Goal: Task Accomplishment & Management: Complete application form

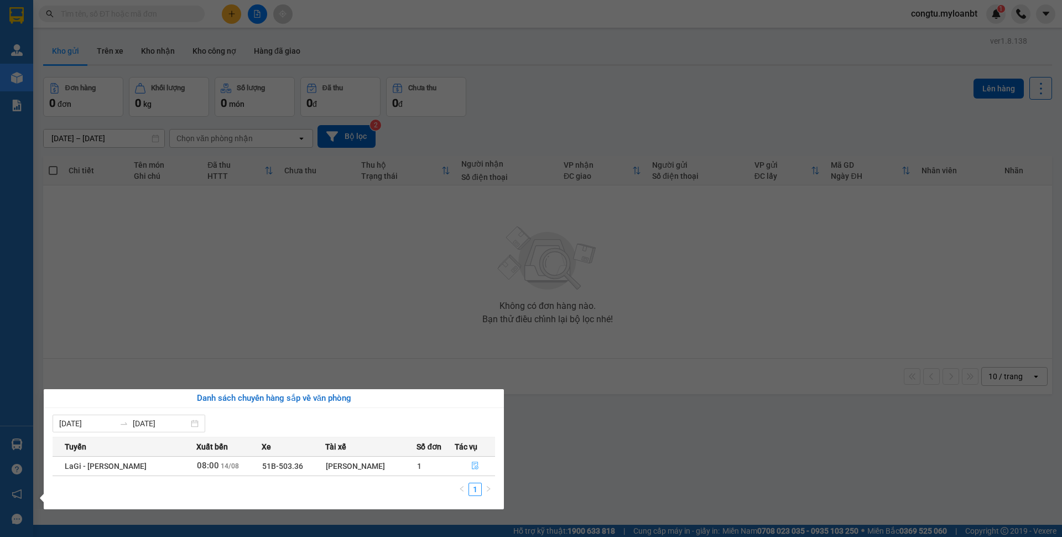
click at [478, 463] on icon "file-done" at bounding box center [475, 465] width 8 height 8
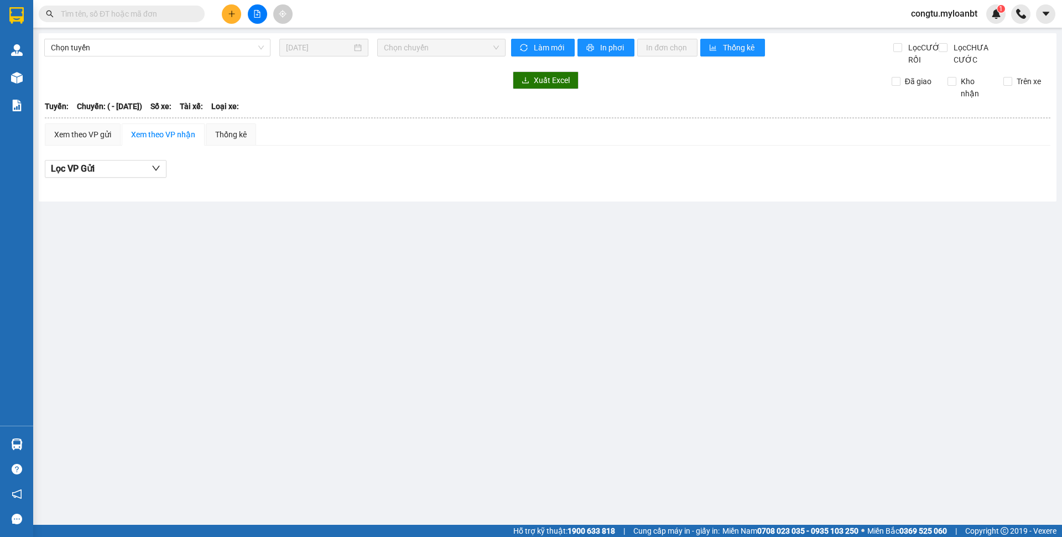
click at [815, 431] on main "Chọn tuyến [DATE] Chọn chuyến Làm mới In phơi In đơn chọn Thống kê Lọc CƯỚC RÔ…" at bounding box center [531, 262] width 1062 height 524
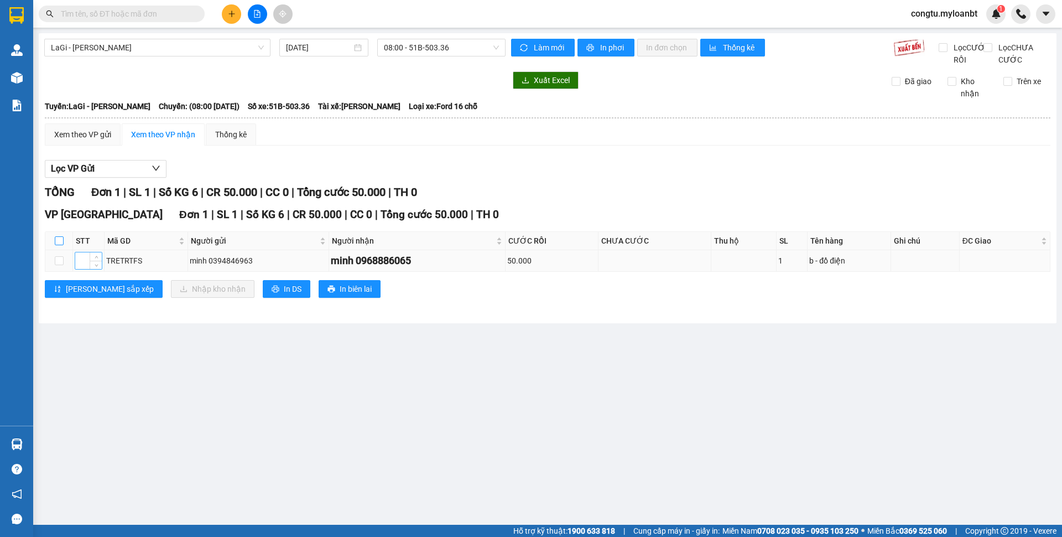
click at [59, 245] on input "checkbox" at bounding box center [59, 240] width 9 height 9
checkbox input "true"
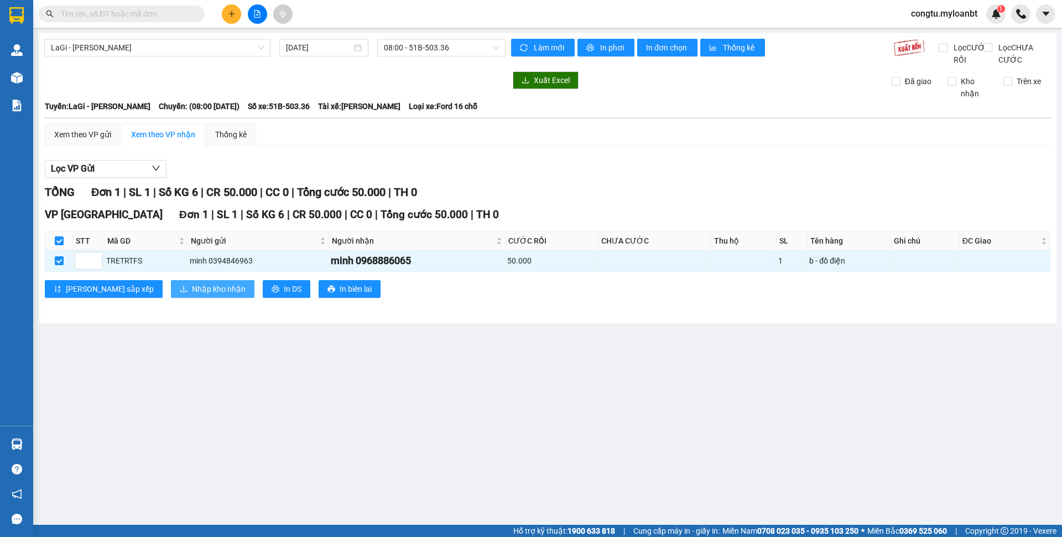
click at [192, 295] on span "Nhập kho nhận" at bounding box center [219, 289] width 54 height 12
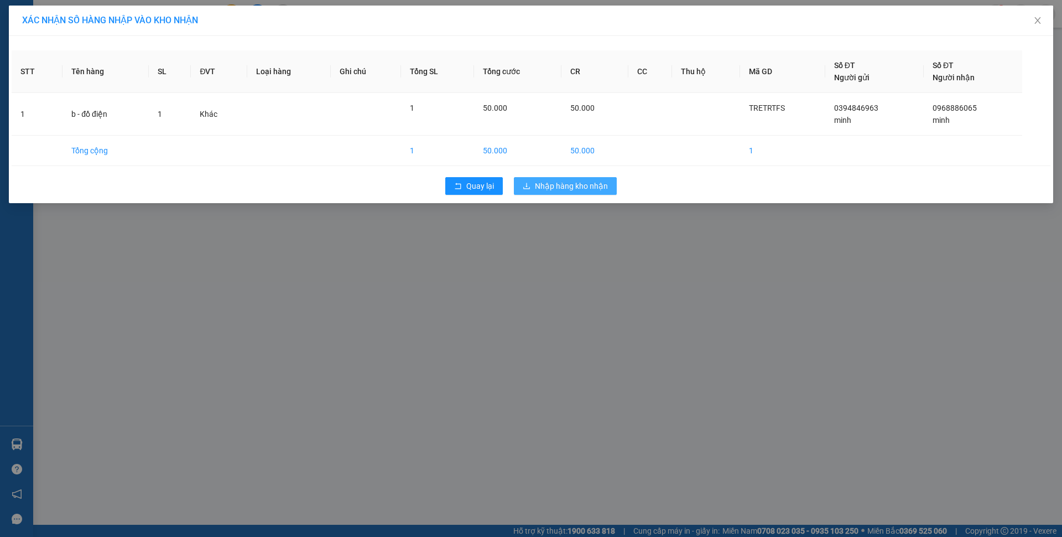
click at [585, 181] on span "Nhập hàng kho nhận" at bounding box center [571, 186] width 73 height 12
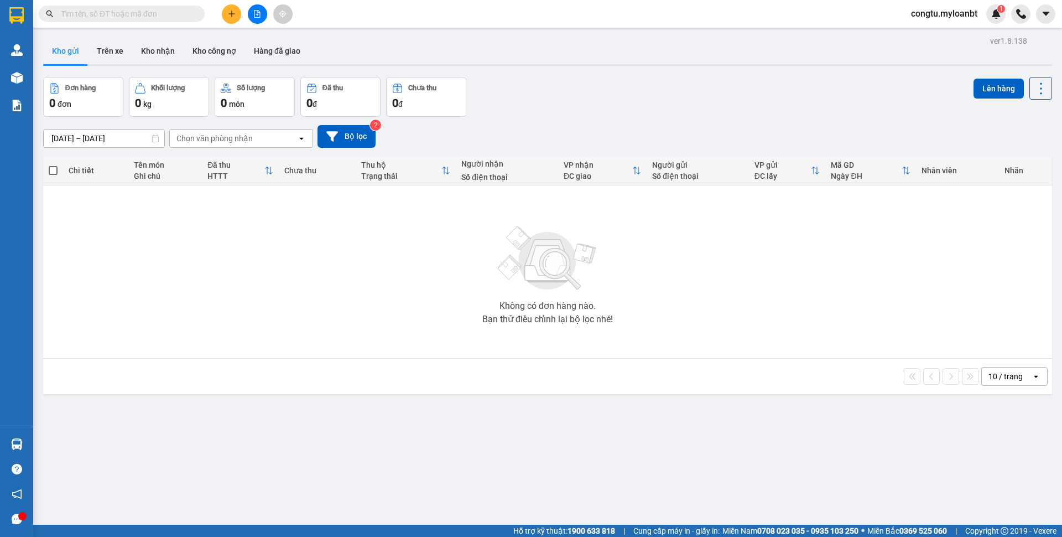
click at [137, 22] on div "Kết quả tìm kiếm ( 0 ) Bộ lọc No Data" at bounding box center [108, 13] width 216 height 19
click at [142, 15] on input "text" at bounding box center [126, 14] width 131 height 12
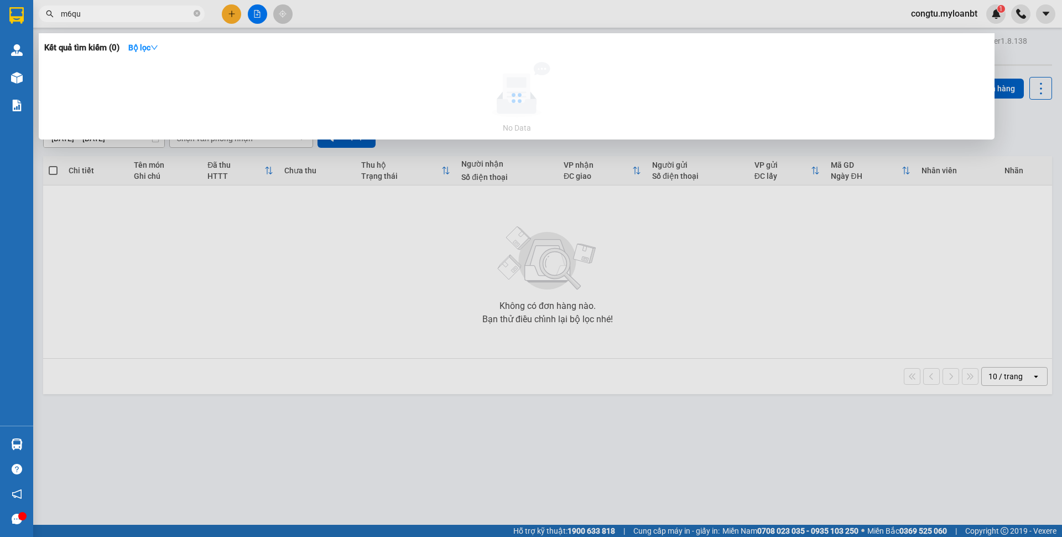
click at [158, 13] on input "m6qu" at bounding box center [126, 14] width 131 height 12
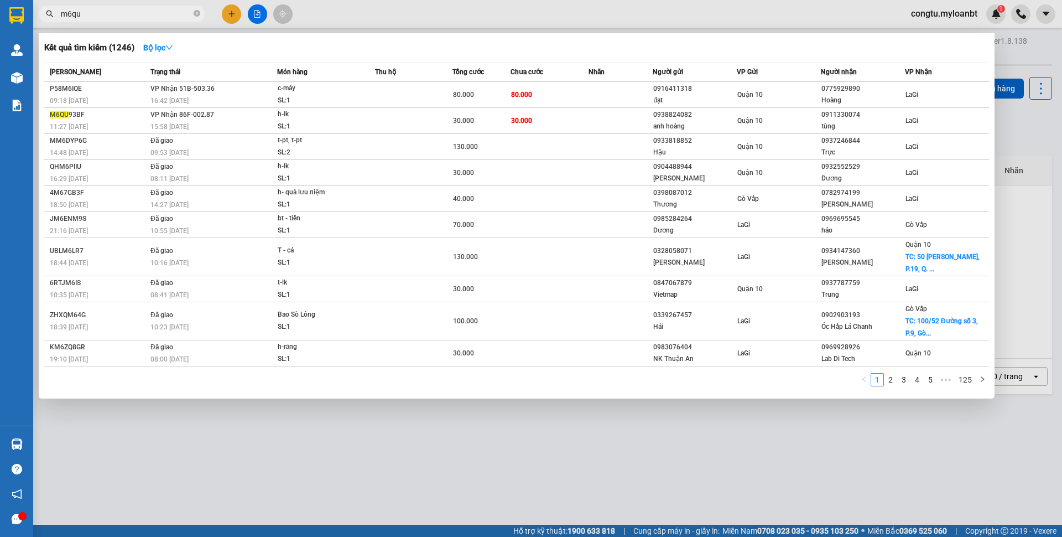
click at [174, 15] on input "m6qu" at bounding box center [126, 14] width 131 height 12
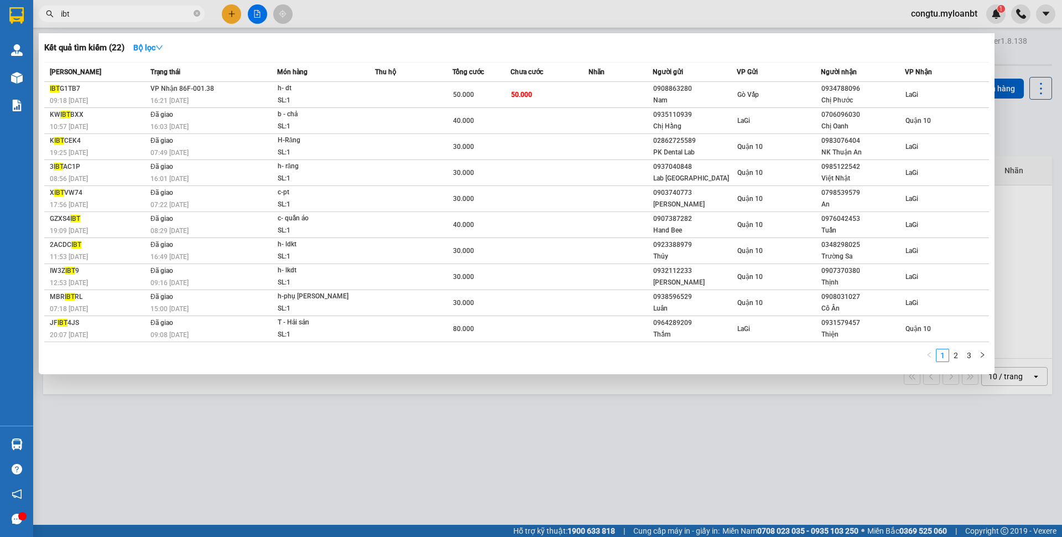
type input "ibtg"
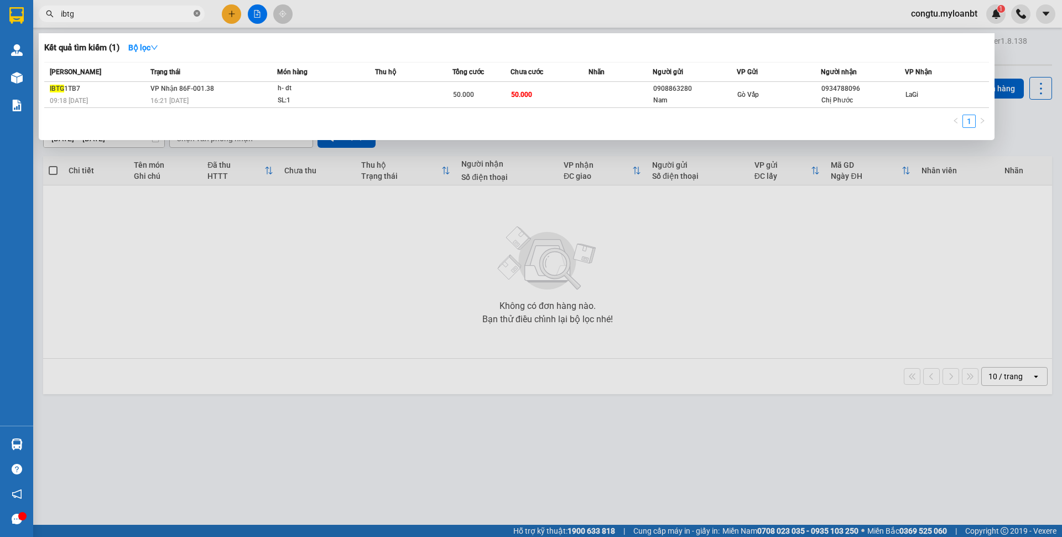
click at [199, 11] on icon "close-circle" at bounding box center [197, 13] width 7 height 7
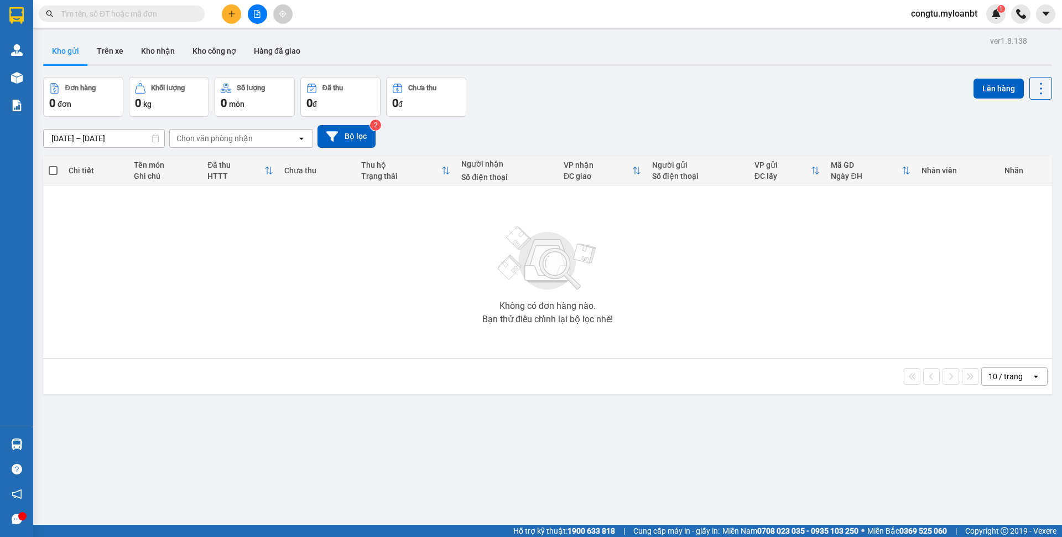
click at [186, 13] on input "text" at bounding box center [126, 14] width 131 height 12
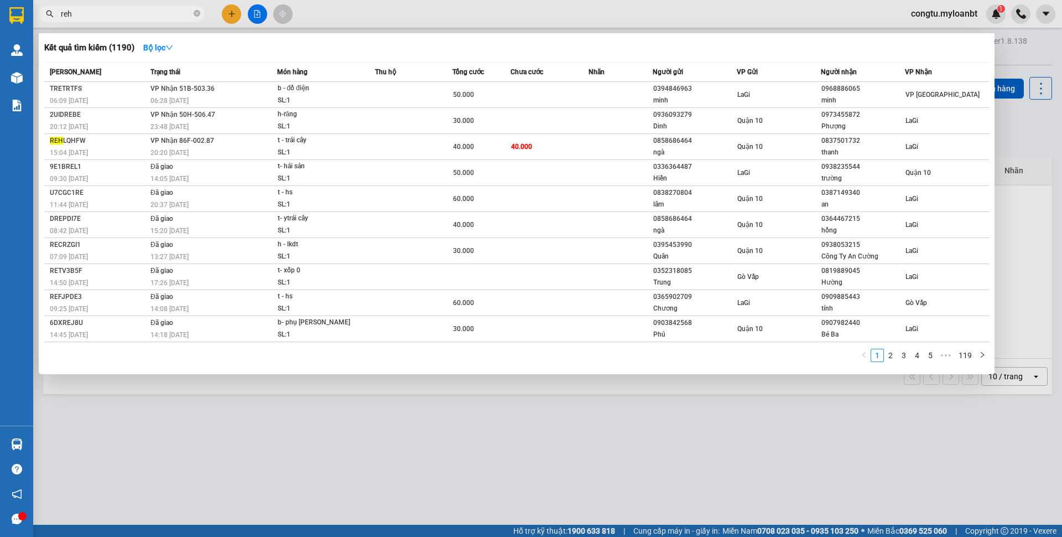
type input "rehl"
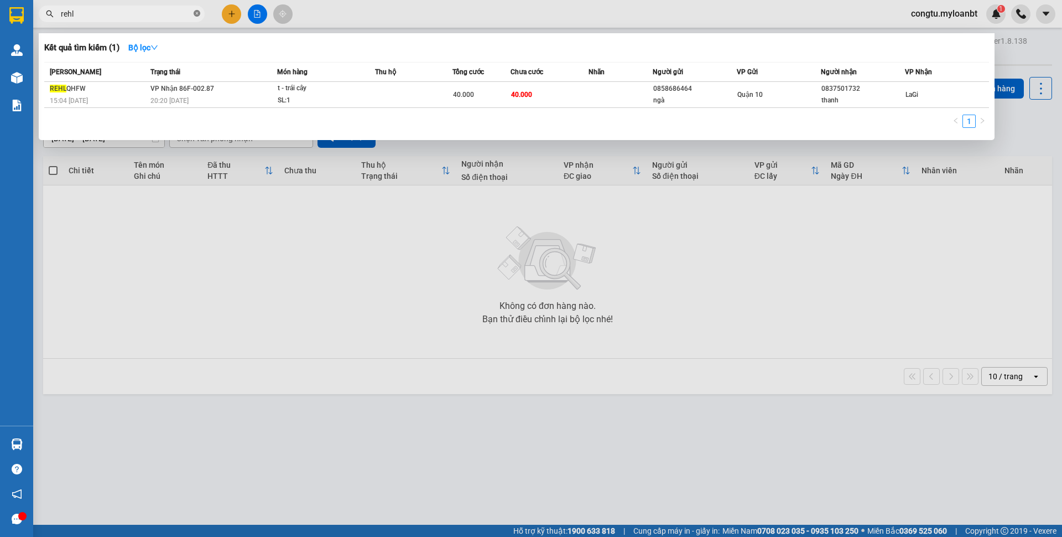
click at [197, 14] on icon "close-circle" at bounding box center [197, 13] width 7 height 7
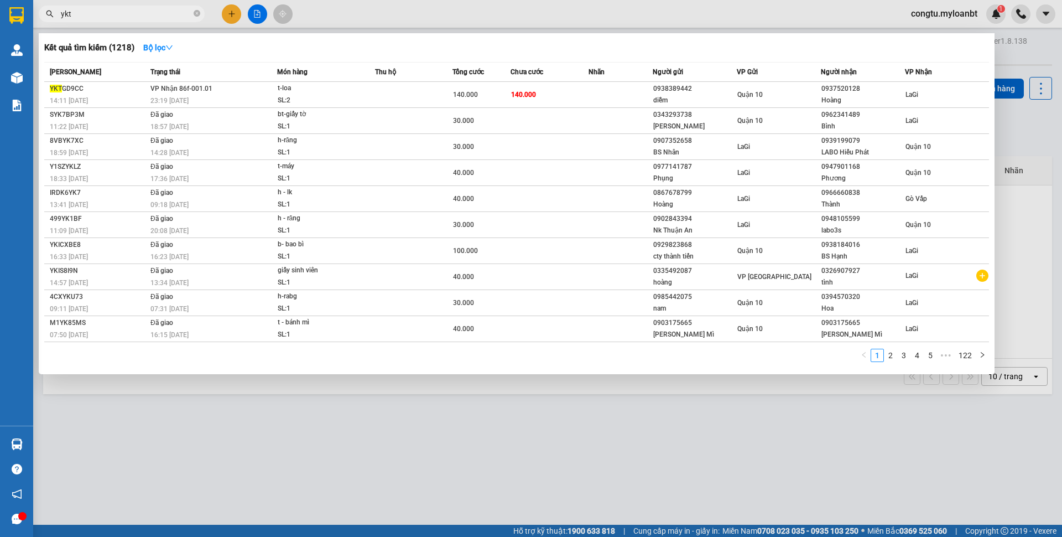
type input "yktg"
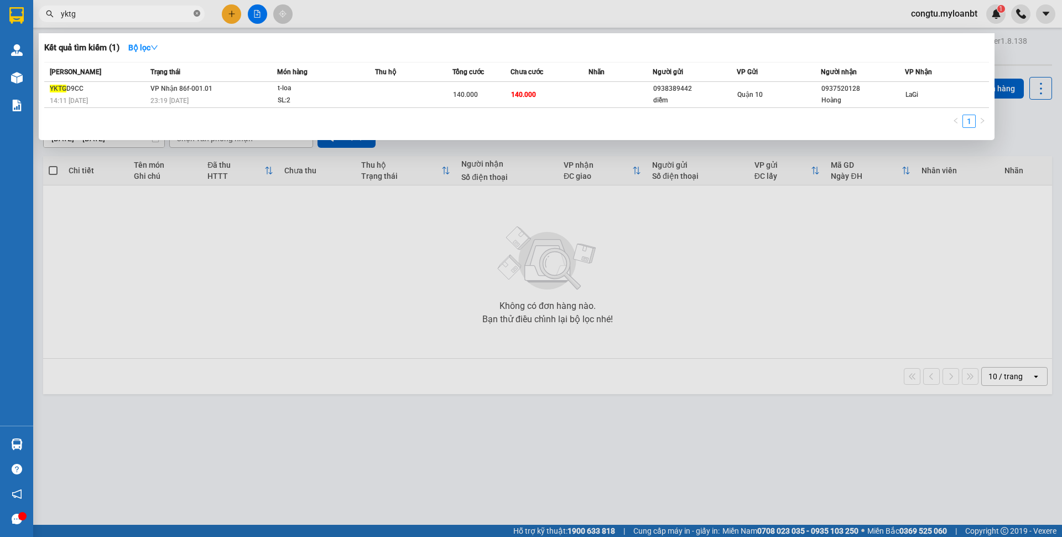
click at [199, 15] on icon "close-circle" at bounding box center [197, 13] width 7 height 7
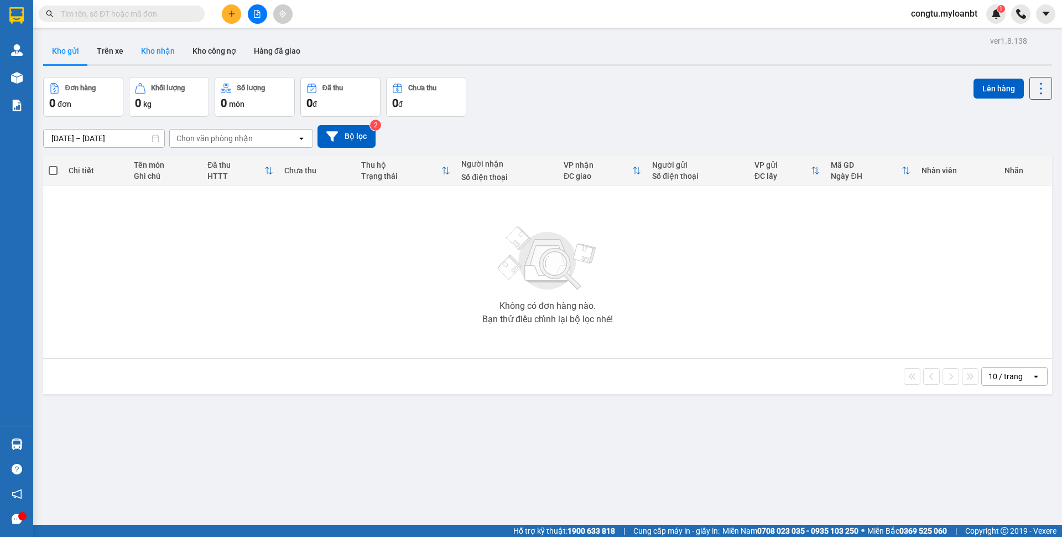
drag, startPoint x: 175, startPoint y: 52, endPoint x: 155, endPoint y: 53, distance: 19.4
click at [174, 51] on button "Kho nhận" at bounding box center [157, 51] width 51 height 27
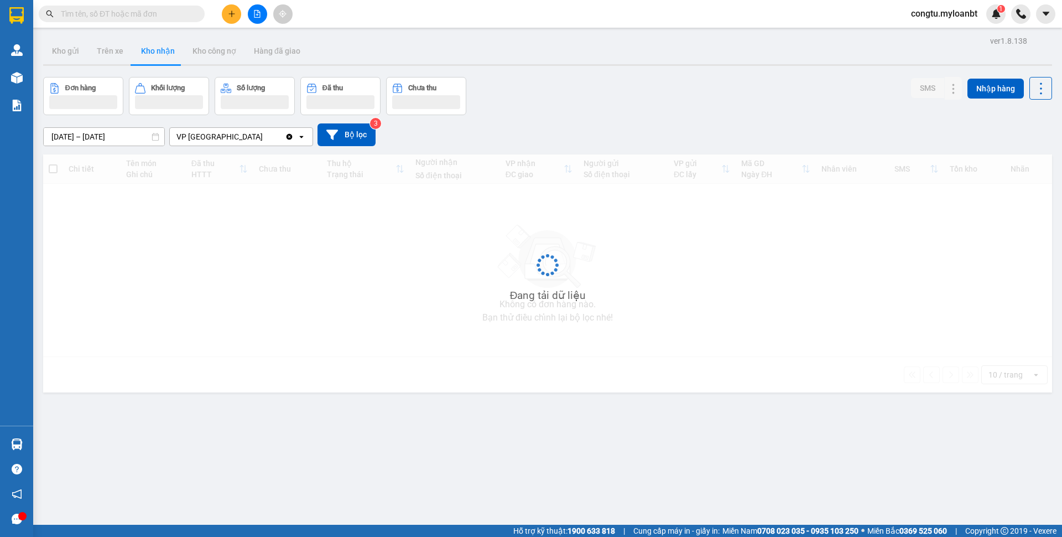
click at [608, 128] on div "17/07/2025 – 15/08/2025 Press the down arrow key to interact with the calendar …" at bounding box center [547, 134] width 1009 height 23
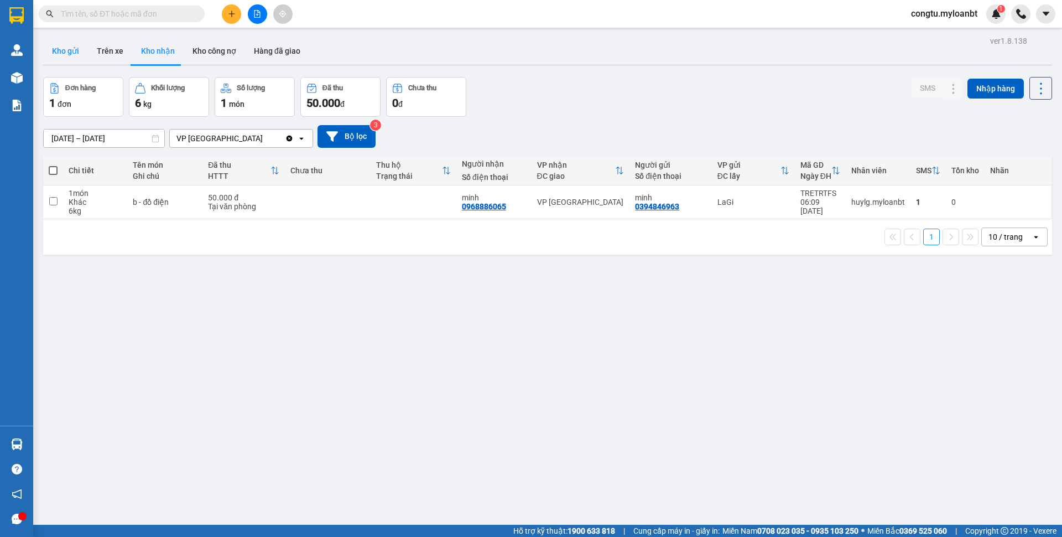
click at [74, 51] on button "Kho gửi" at bounding box center [65, 51] width 45 height 27
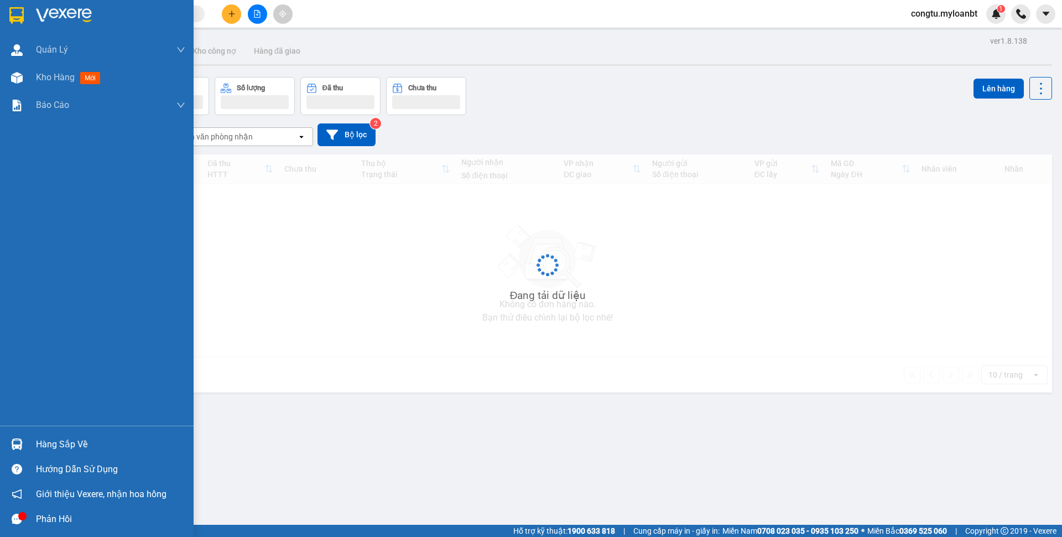
click at [47, 454] on div "Hàng sắp về" at bounding box center [97, 443] width 194 height 25
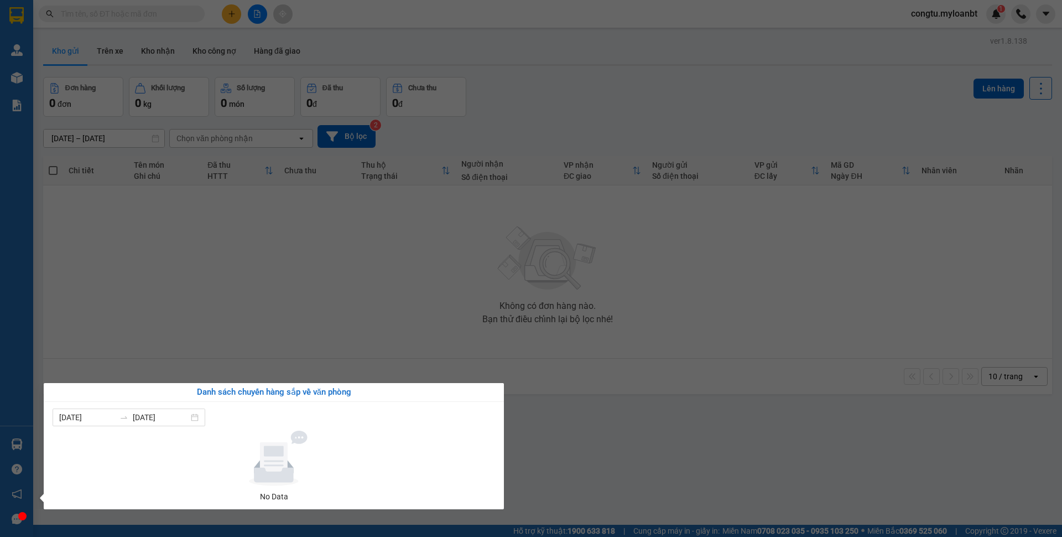
click at [314, 339] on section "Kết quả tìm kiếm ( 1 ) Bộ lọc Mã ĐH Trạng thái Món hàng Thu hộ Tổng cước Chưa c…" at bounding box center [531, 268] width 1062 height 537
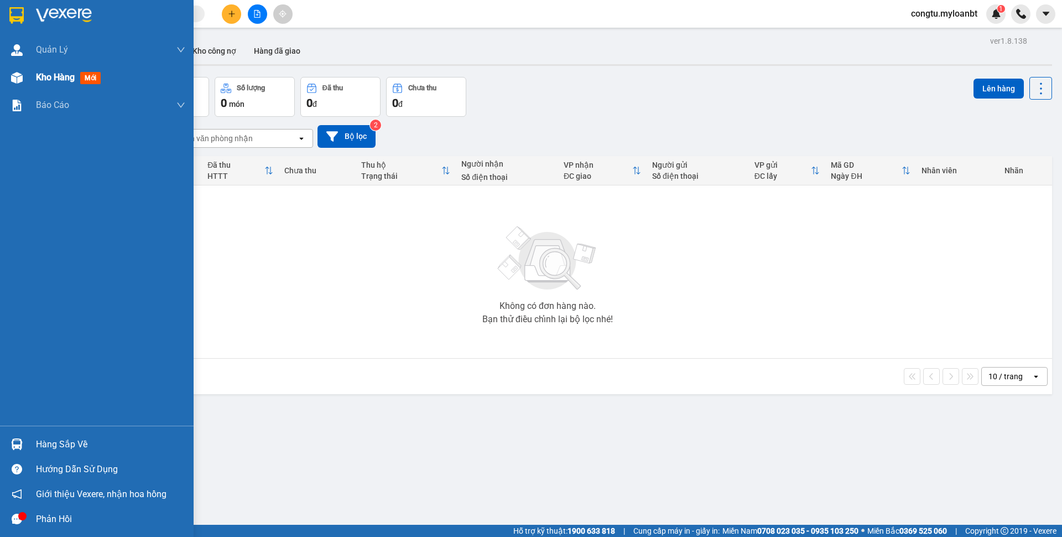
click at [29, 78] on div "Kho hàng mới" at bounding box center [97, 78] width 194 height 28
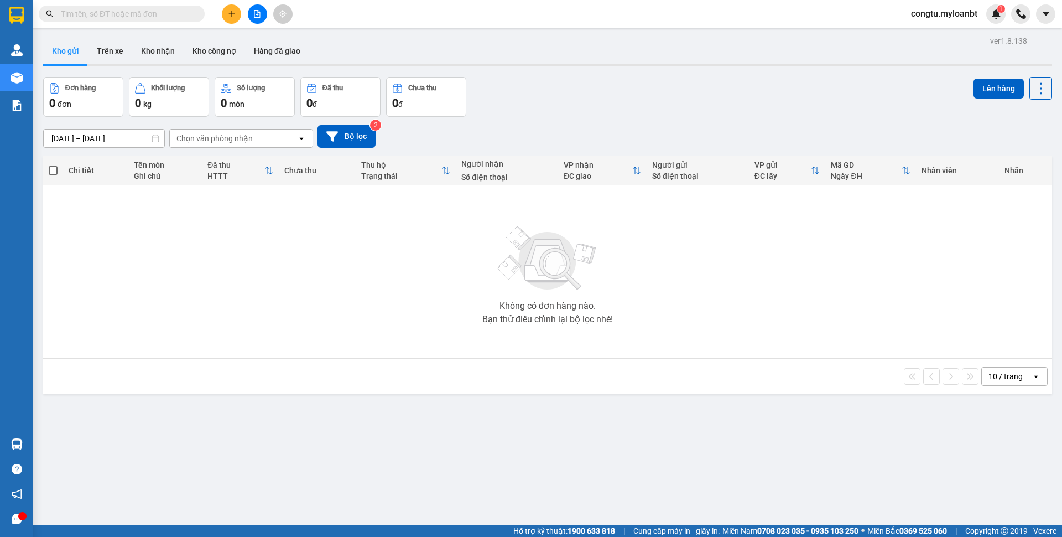
click at [614, 117] on div "13/08/2025 – 15/08/2025 Press the down arrow key to interact with the calendar …" at bounding box center [547, 136] width 1009 height 39
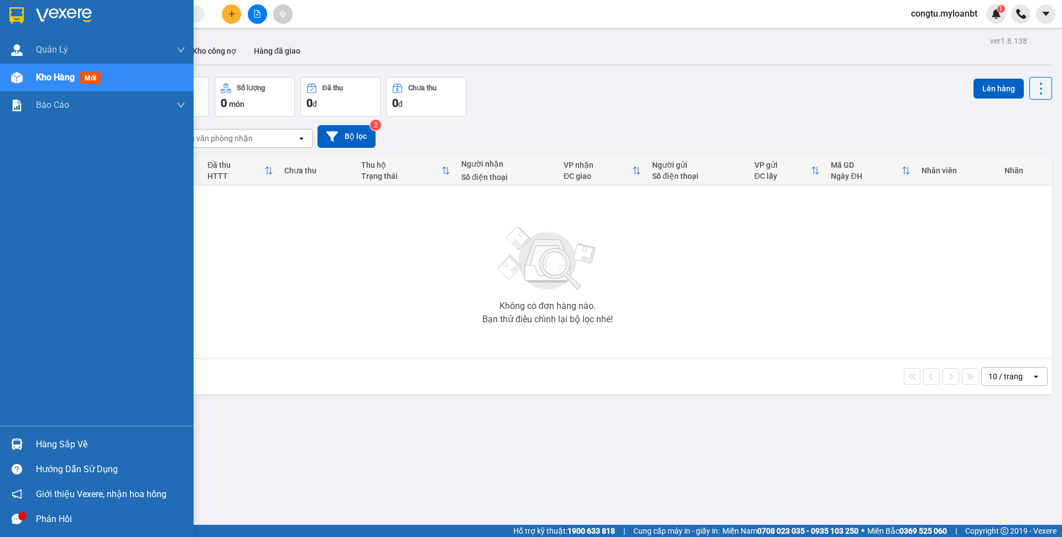
click at [74, 448] on div "Hàng sắp về" at bounding box center [110, 444] width 149 height 17
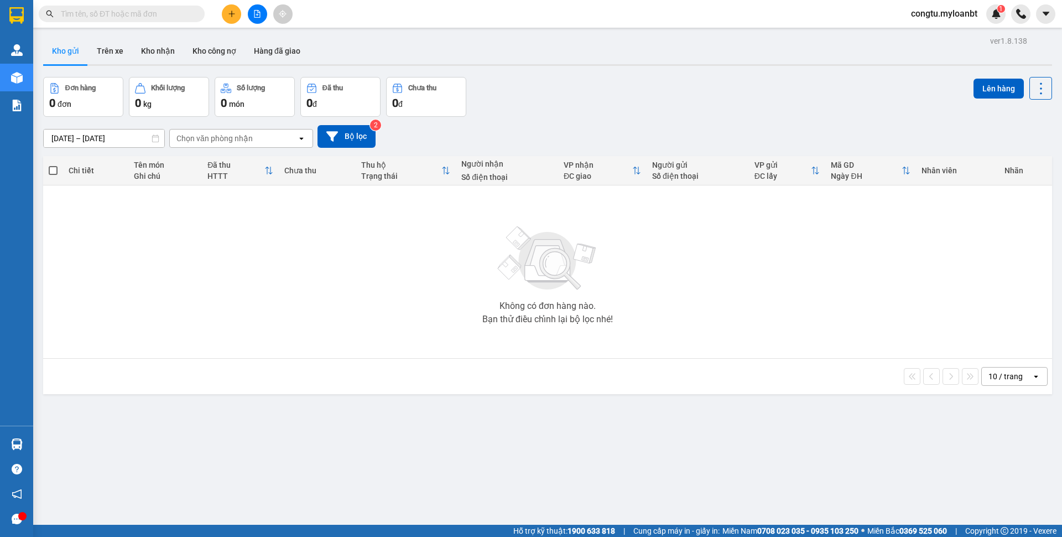
click at [38, 202] on section "Kết quả tìm kiếm ( 1 ) Bộ lọc Mã ĐH Trạng thái Món hàng Thu hộ Tổng cước Chưa c…" at bounding box center [531, 268] width 1062 height 537
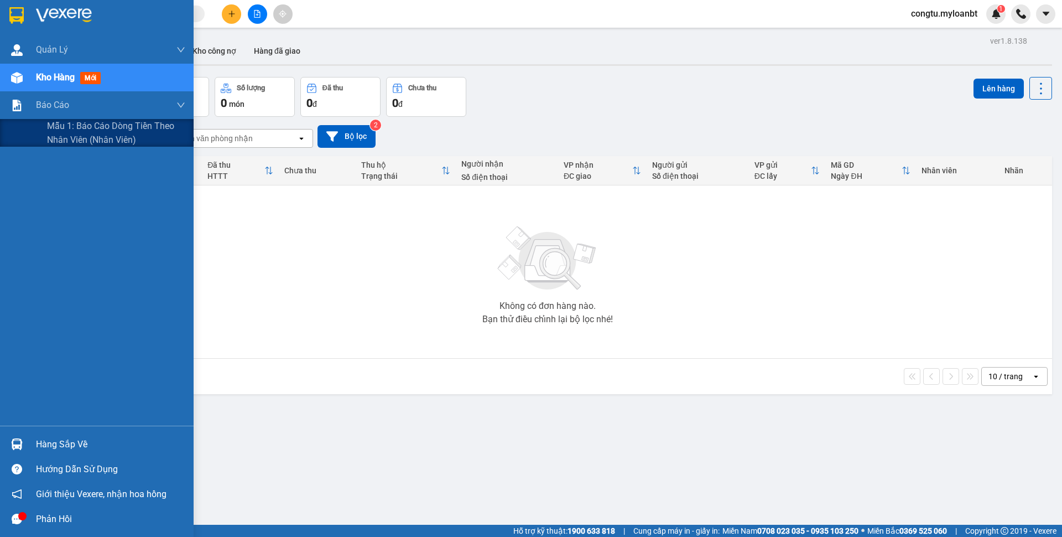
drag, startPoint x: 60, startPoint y: 132, endPoint x: 289, endPoint y: 140, distance: 229.1
click at [60, 132] on span "Mẫu 1: Báo cáo dòng tiền theo nhân viên (Nhân viên)" at bounding box center [116, 133] width 138 height 28
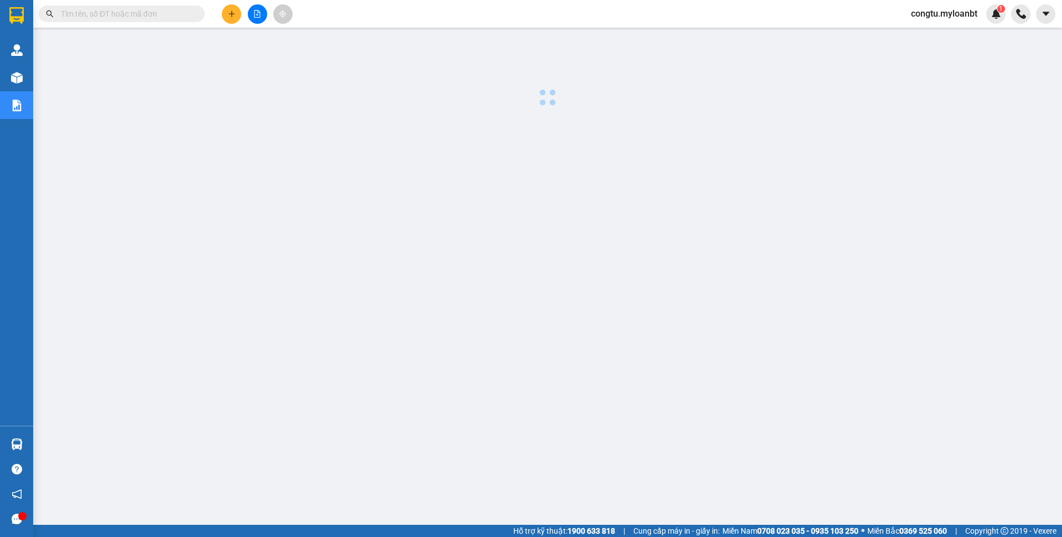
click at [602, 72] on div at bounding box center [548, 71] width 1018 height 76
click at [643, 101] on div at bounding box center [548, 71] width 1018 height 76
click at [233, 9] on button at bounding box center [231, 13] width 19 height 19
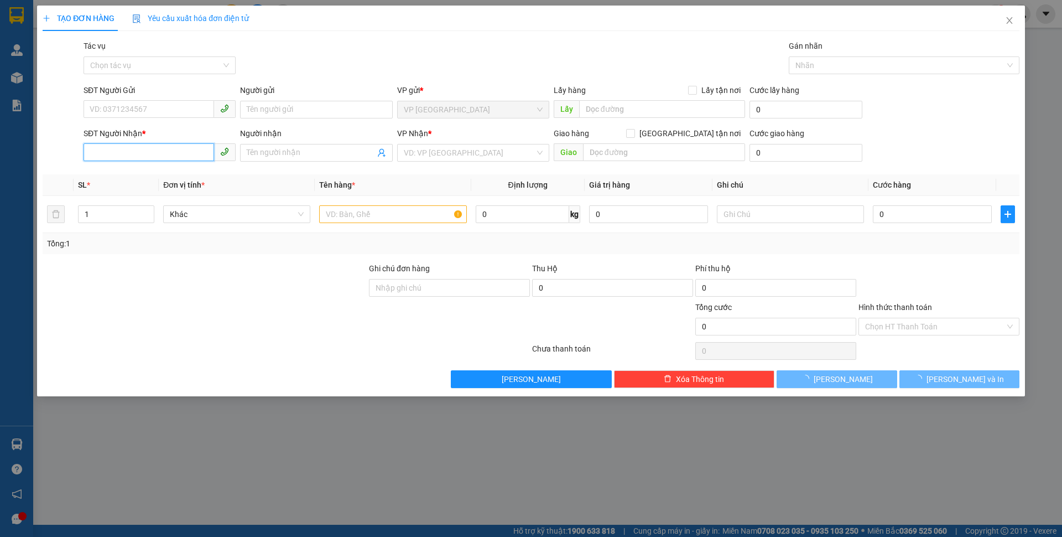
click at [165, 150] on input "SĐT Người Nhận *" at bounding box center [149, 152] width 131 height 18
drag, startPoint x: 169, startPoint y: 146, endPoint x: 164, endPoint y: 168, distance: 22.3
click at [169, 147] on input "264" at bounding box center [149, 152] width 131 height 18
click at [163, 157] on input "264" at bounding box center [149, 152] width 131 height 18
click at [169, 153] on input "264" at bounding box center [149, 152] width 131 height 18
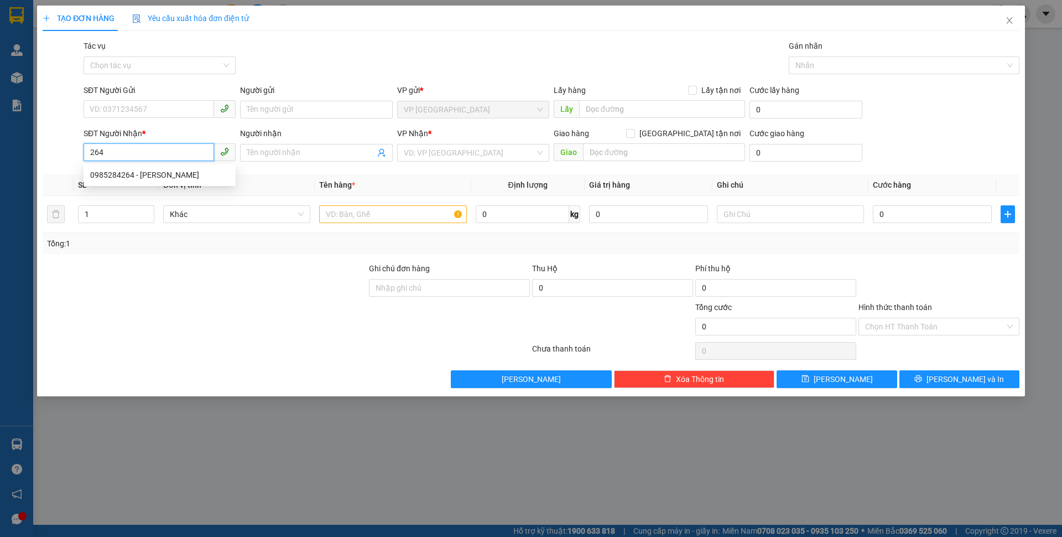
click at [165, 153] on input "264" at bounding box center [149, 152] width 131 height 18
click at [159, 170] on div "0985284264 - Dương" at bounding box center [159, 175] width 139 height 12
type input "0985284264"
type input "Dương"
type input "183 thống nhất"
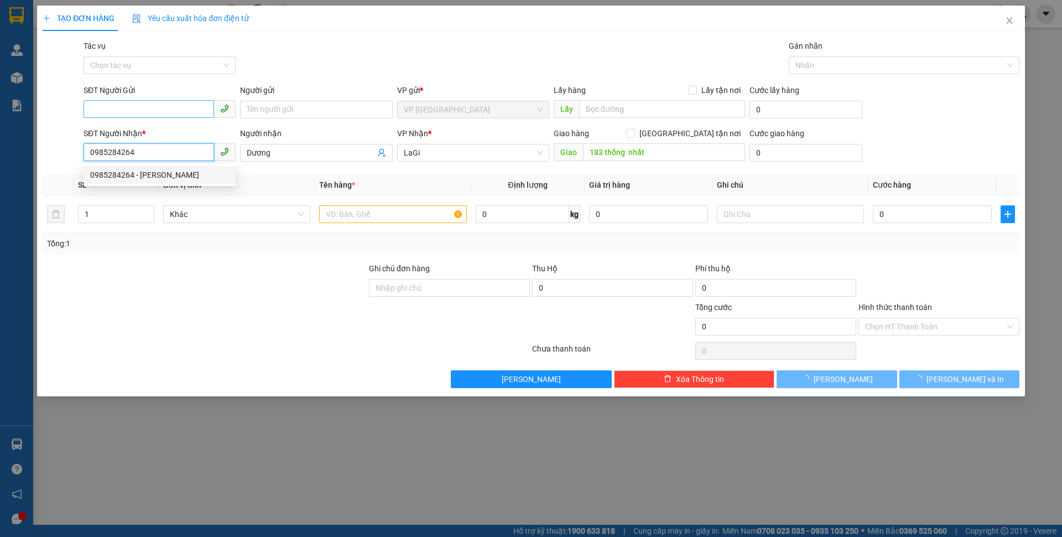
type input "0985284264"
click at [152, 105] on input "SĐT Người Gửi" at bounding box center [149, 109] width 131 height 18
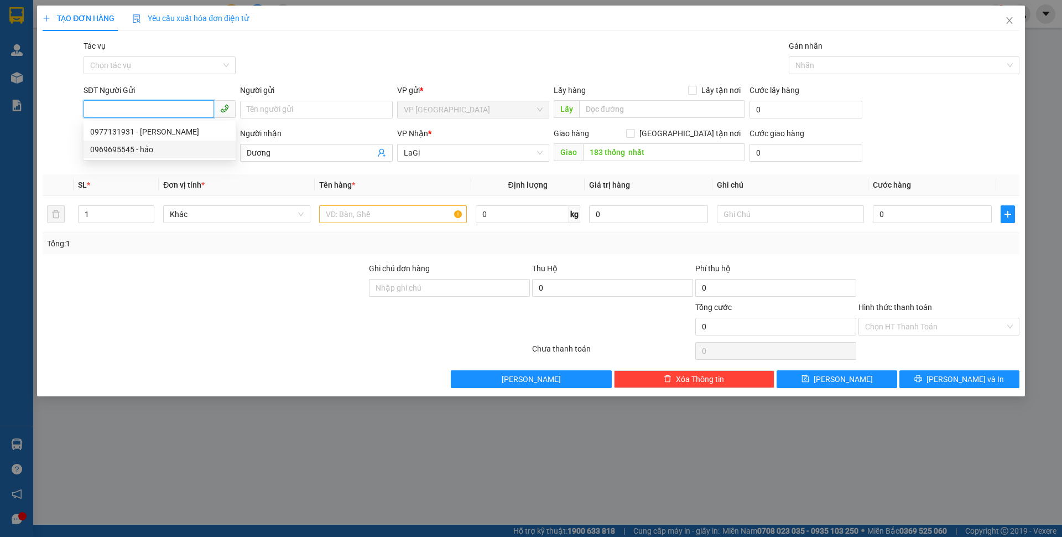
click at [155, 145] on div "0969695545 - hảo" at bounding box center [159, 149] width 139 height 12
type input "0969695545"
type input "hảo"
click at [328, 215] on input "text" at bounding box center [392, 214] width 147 height 18
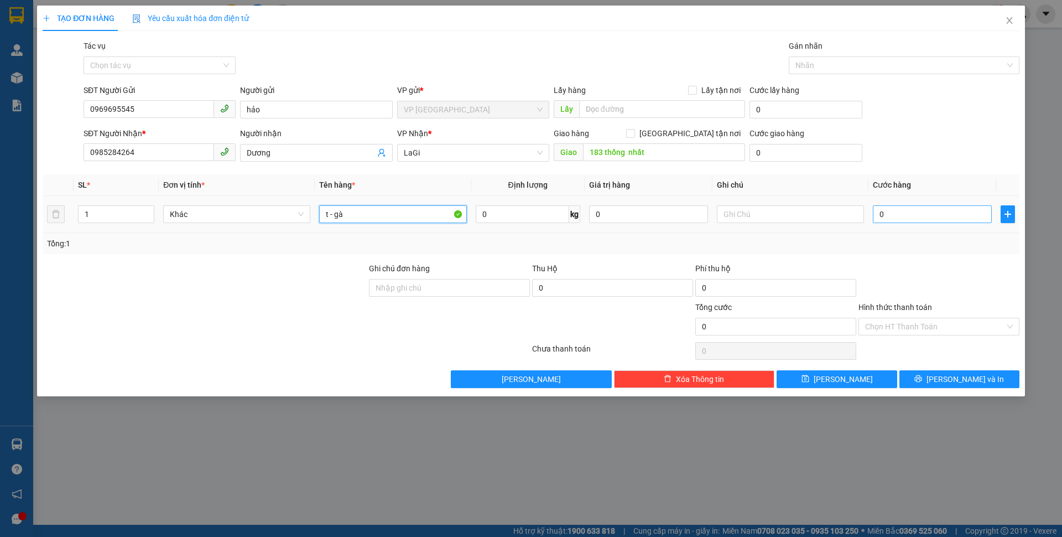
type input "t - gà"
click at [923, 215] on input "0" at bounding box center [932, 214] width 119 height 18
type input "8"
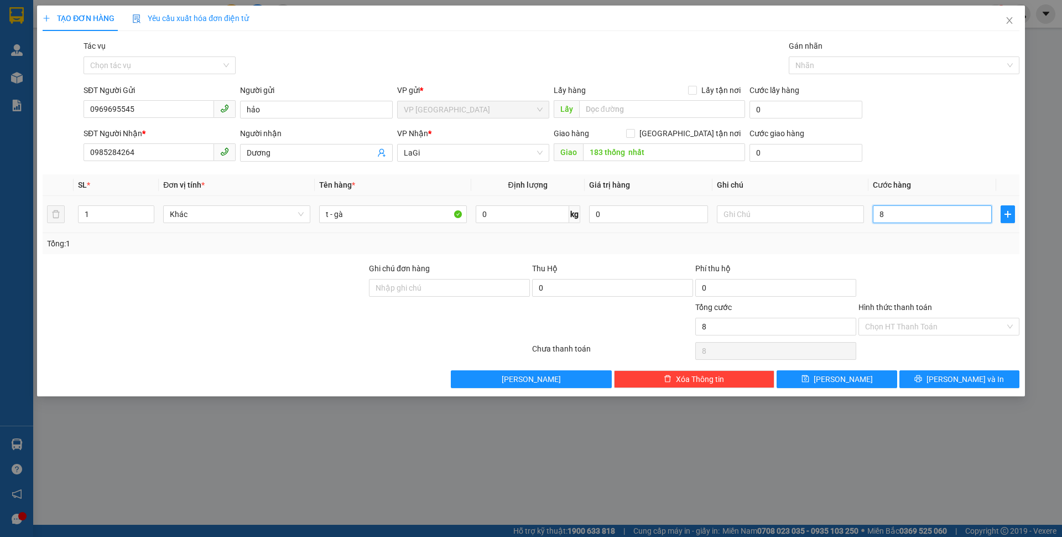
type input "80"
click at [951, 380] on span "Lưu và In" at bounding box center [965, 379] width 77 height 12
type input "80.000"
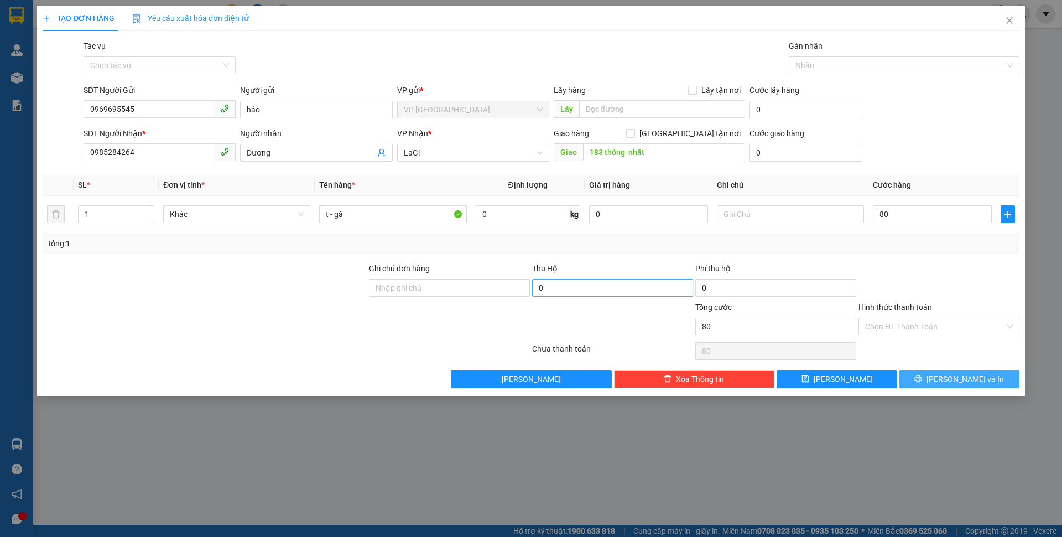
type input "80.000"
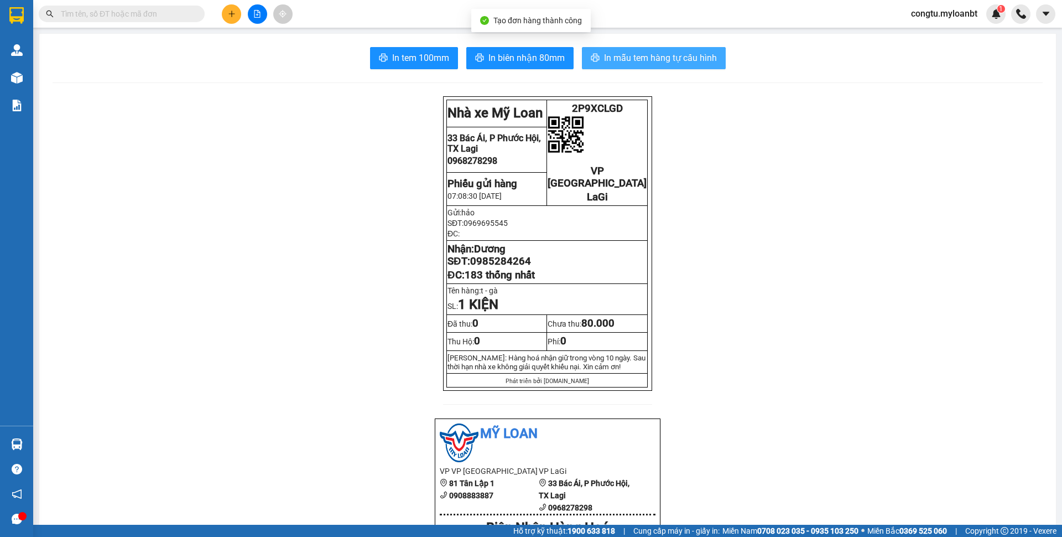
click at [699, 65] on button "In mẫu tem hàng tự cấu hình" at bounding box center [654, 58] width 144 height 22
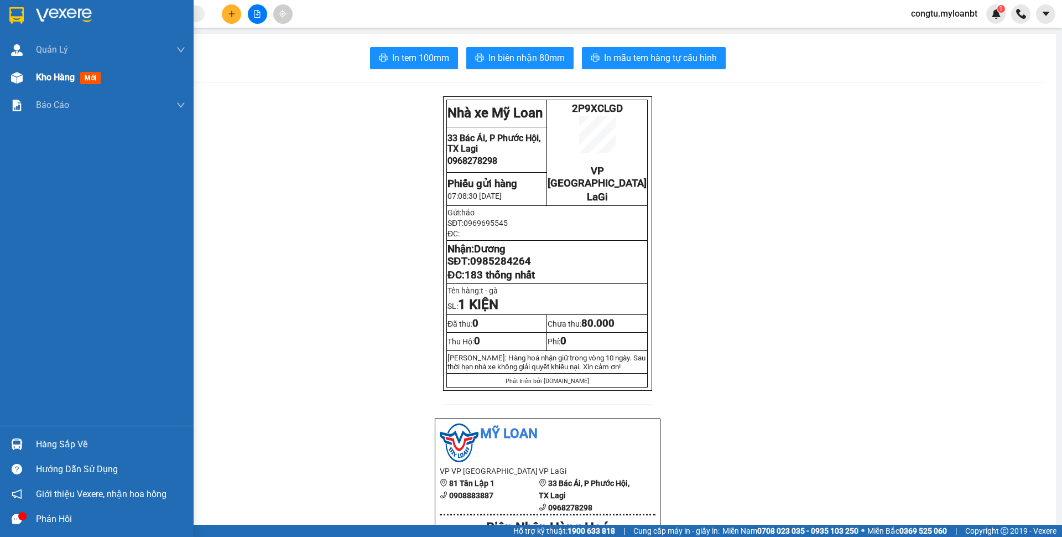
click at [37, 79] on span "Kho hàng" at bounding box center [55, 77] width 39 height 11
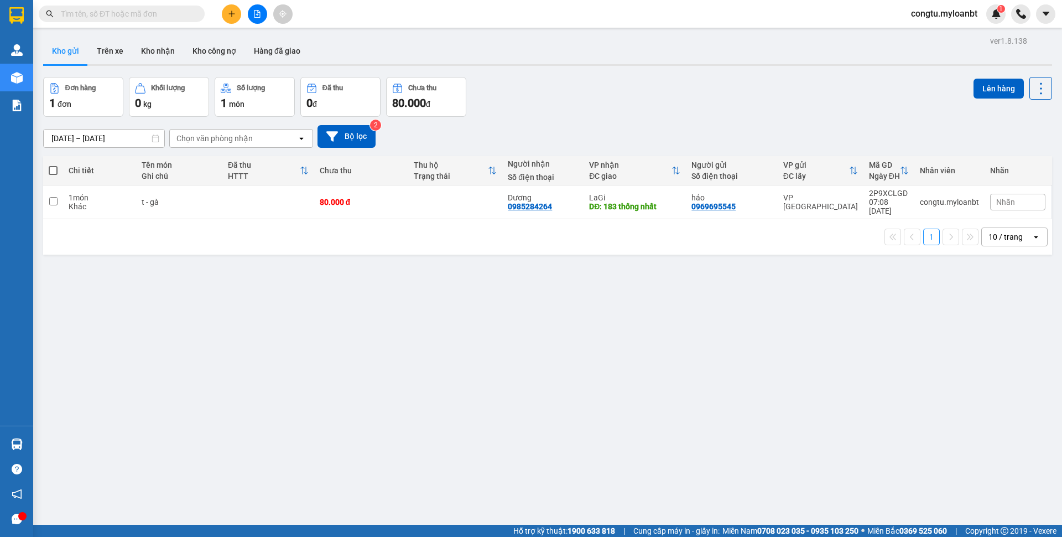
drag, startPoint x: 498, startPoint y: 110, endPoint x: 410, endPoint y: 9, distance: 133.7
click at [497, 110] on div "Đơn hàng 1 đơn Khối lượng 0 kg Số lượng 1 món Đã thu 0 đ Chưa thu 80.000 đ Lên …" at bounding box center [547, 97] width 1009 height 40
drag, startPoint x: 491, startPoint y: 75, endPoint x: 520, endPoint y: 82, distance: 30.1
click at [503, 78] on div "ver 1.8.138 Kho gửi Trên xe Kho nhận Kho công nợ Hàng đã giao Đơn hàng 1 đơn Kh…" at bounding box center [548, 301] width 1018 height 537
click at [359, 222] on div "1 10 / trang open" at bounding box center [547, 236] width 1009 height 35
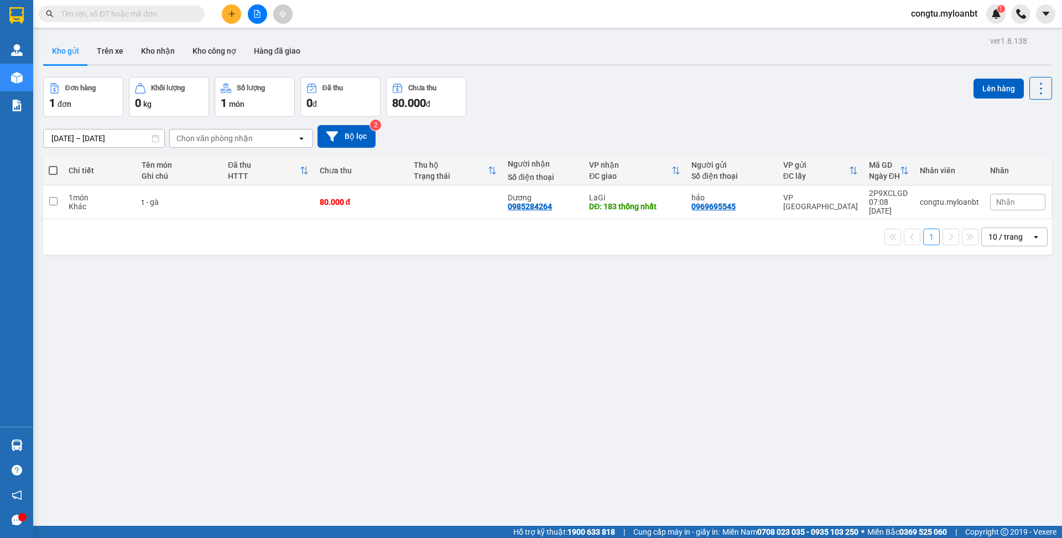
click at [392, 209] on td "80.000 đ" at bounding box center [361, 202] width 94 height 34
checkbox input "true"
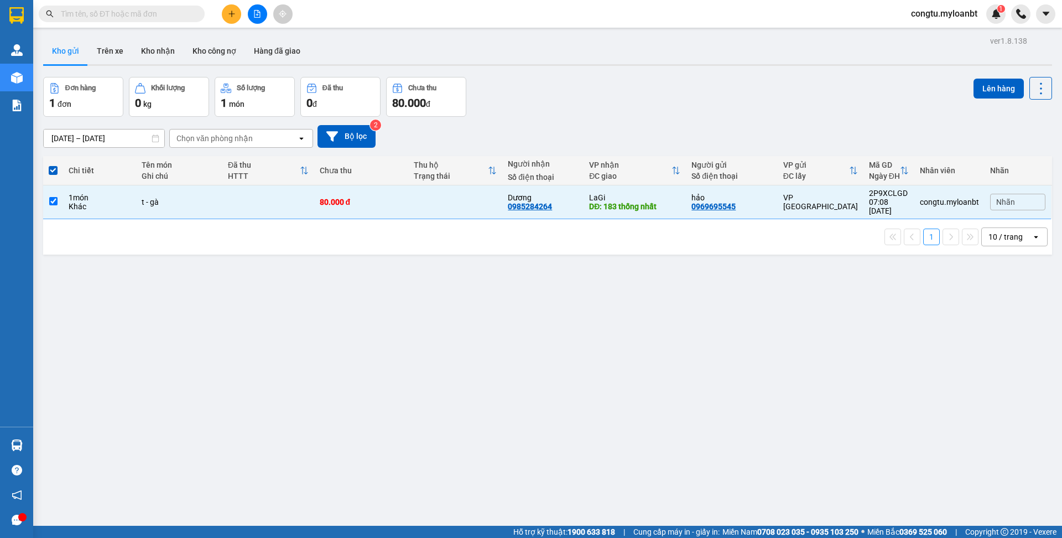
click at [154, 61] on button "Kho nhận" at bounding box center [157, 51] width 51 height 27
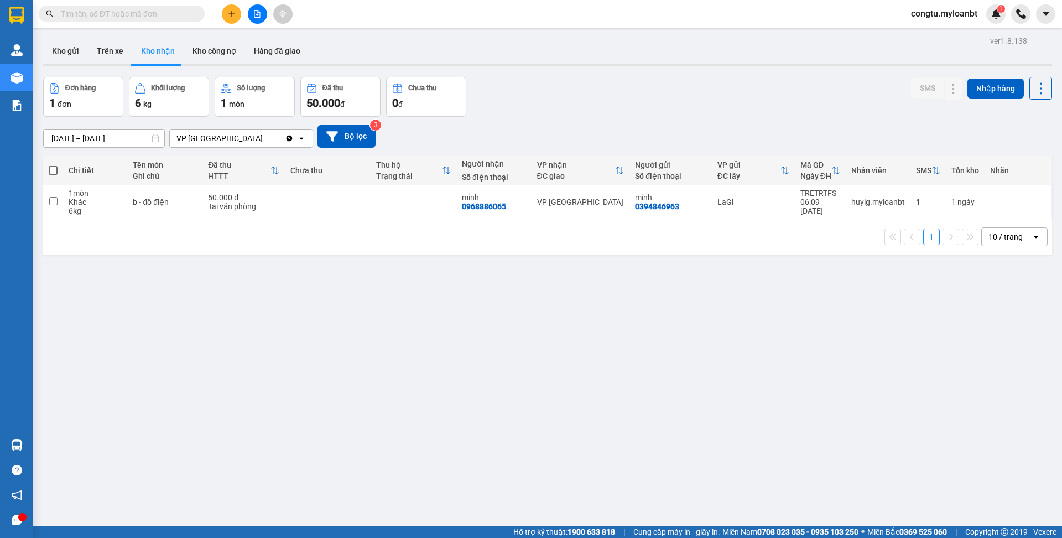
click at [598, 86] on div "Đơn hàng 1 đơn Khối lượng 6 kg Số lượng 1 món Đã thu 50.000 đ Chưa thu 0 đ SMS …" at bounding box center [547, 97] width 1009 height 40
click at [70, 45] on button "Kho gửi" at bounding box center [65, 51] width 45 height 27
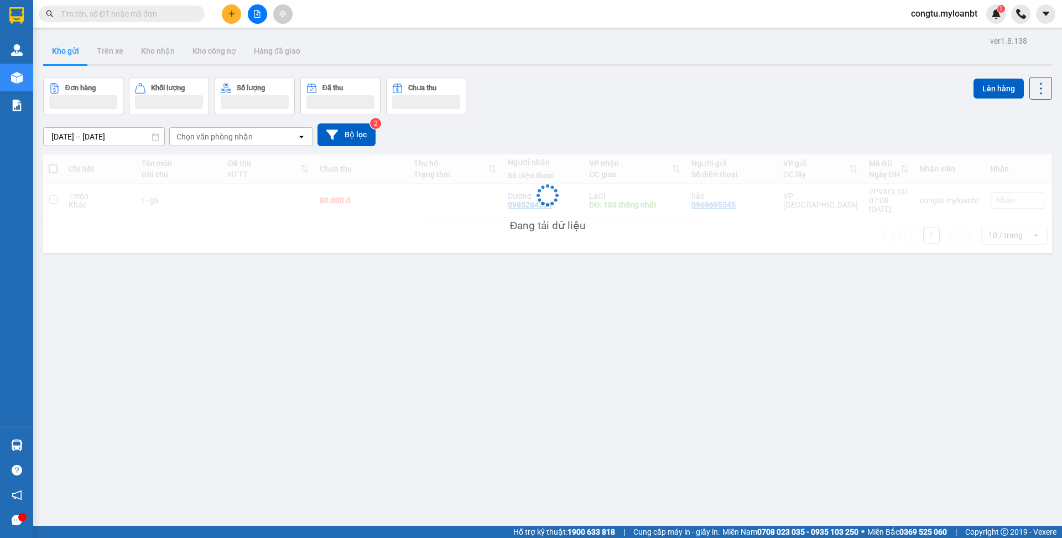
drag, startPoint x: 716, startPoint y: 118, endPoint x: 789, endPoint y: 154, distance: 81.6
click at [716, 118] on div "13/08/2025 – 15/08/2025 Press the down arrow key to interact with the calendar …" at bounding box center [547, 134] width 1009 height 39
